Goal: Communication & Community: Answer question/provide support

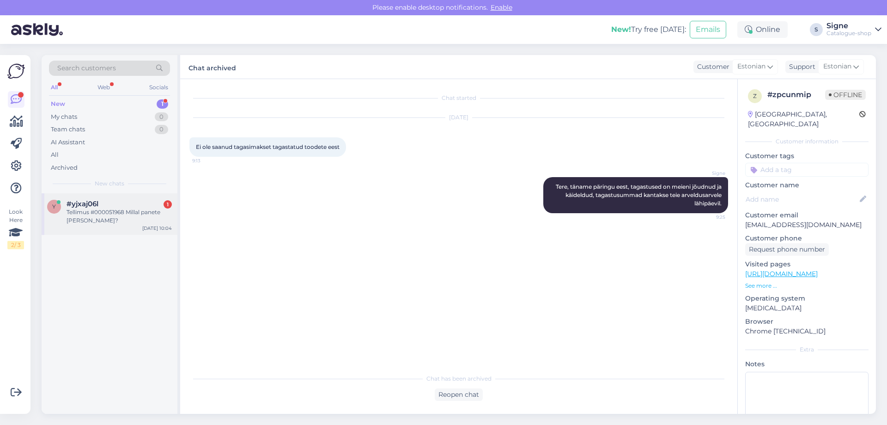
click at [90, 204] on span "#yjxaj06l" at bounding box center [83, 204] width 32 height 8
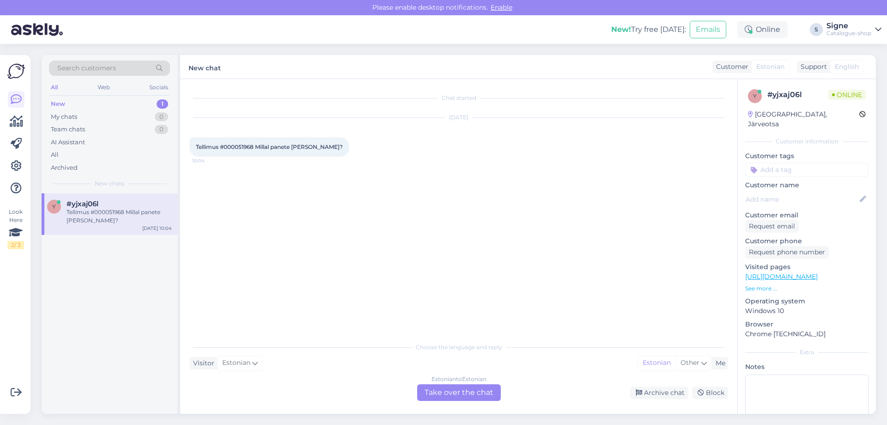
click at [470, 393] on div "Estonian to Estonian Take over the chat" at bounding box center [459, 392] width 84 height 17
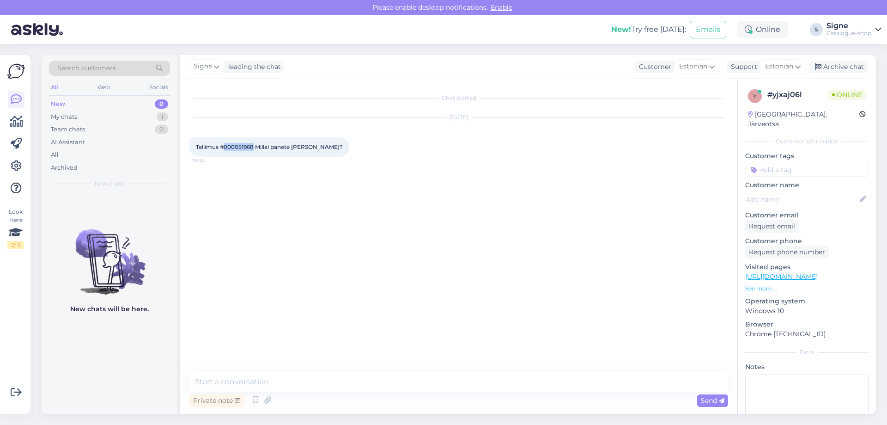
drag, startPoint x: 225, startPoint y: 146, endPoint x: 256, endPoint y: 149, distance: 30.6
click at [256, 149] on span "Tellimus #000051968 Millal panete [PERSON_NAME]?" at bounding box center [269, 146] width 147 height 7
copy span "000051968"
click at [244, 379] on textarea at bounding box center [458, 381] width 539 height 19
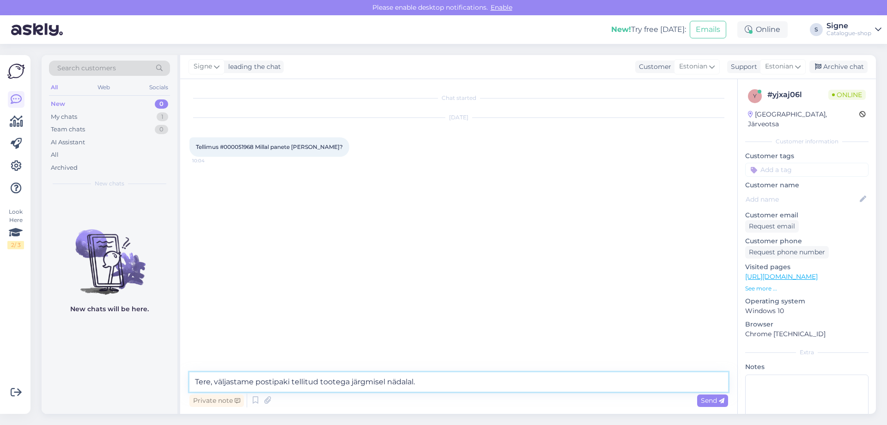
click at [350, 378] on textarea "Tere, väljastame postipaki tellitud tootega järgmisel nädalal." at bounding box center [458, 381] width 539 height 19
click at [524, 383] on textarea "Tere, väljastame postipaki tellitud tootega esimesel võimalusel järgmisel nädal…" at bounding box center [458, 381] width 539 height 19
type textarea "Tere, väljastame postipaki tellitud tootega esimesel võimalusel järgmisel nädal…"
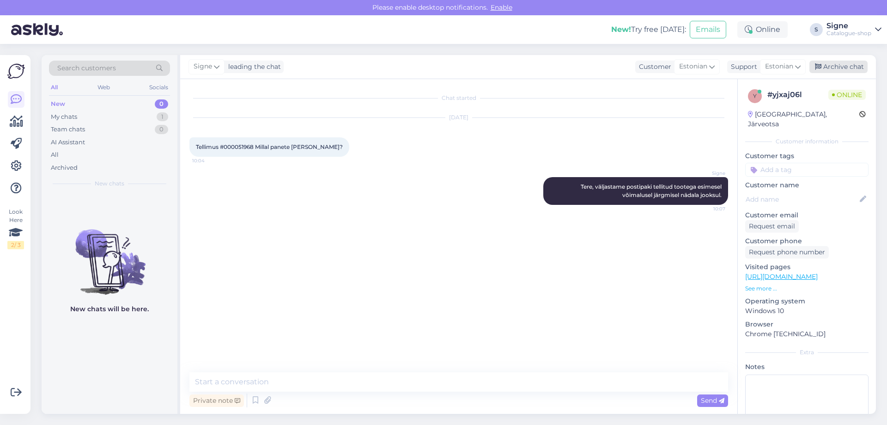
click at [850, 67] on div "Archive chat" at bounding box center [839, 67] width 58 height 12
